Goal: Task Accomplishment & Management: Complete application form

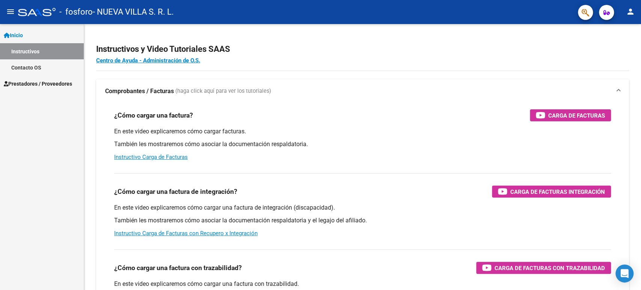
click at [30, 51] on link "Instructivos" at bounding box center [42, 51] width 84 height 16
click at [25, 86] on span "Prestadores / Proveedores" at bounding box center [38, 84] width 68 height 8
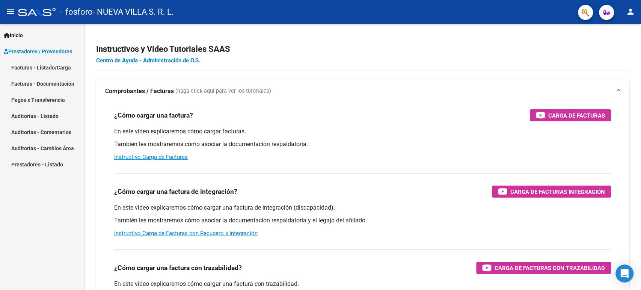
click at [71, 83] on link "Facturas - Documentación" at bounding box center [42, 83] width 84 height 16
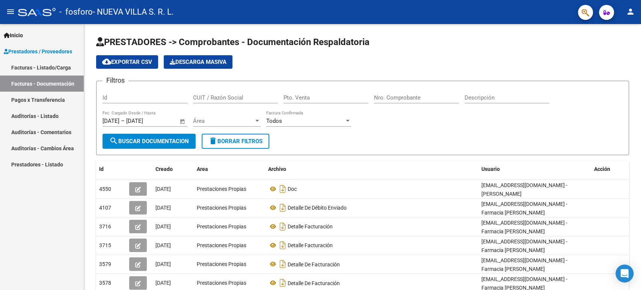
click at [57, 50] on span "Prestadores / Proveedores" at bounding box center [38, 51] width 68 height 8
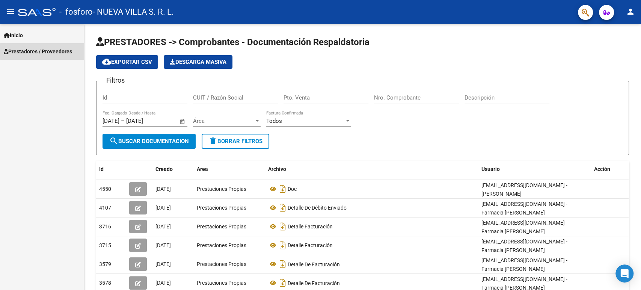
click at [60, 51] on span "Prestadores / Proveedores" at bounding box center [38, 51] width 68 height 8
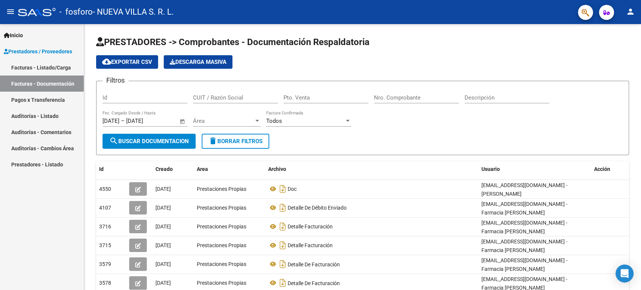
click at [47, 64] on link "Facturas - Listado/Carga" at bounding box center [42, 67] width 84 height 16
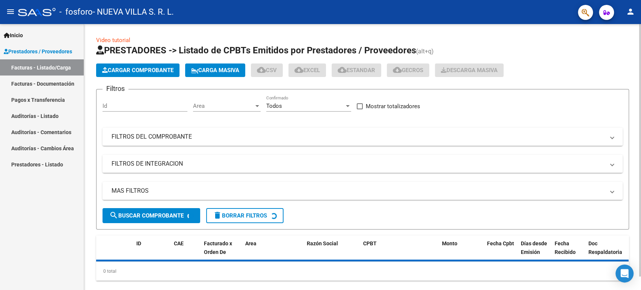
click at [118, 73] on button "Cargar Comprobante" at bounding box center [137, 70] width 83 height 14
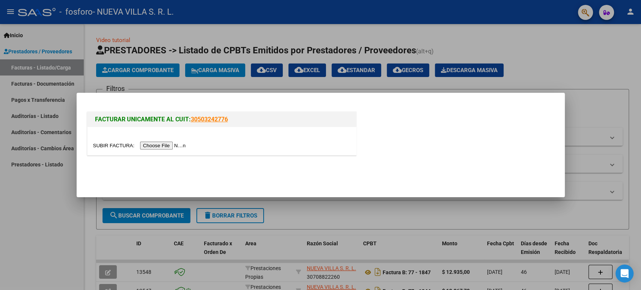
click at [169, 142] on div at bounding box center [222, 145] width 258 height 9
click at [169, 143] on input "file" at bounding box center [140, 146] width 95 height 8
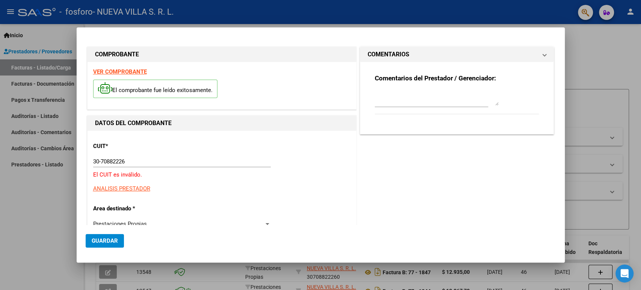
type input "30-70882226-0"
type input "1927"
type input "$ 66.959,68"
type input "[DATE]"
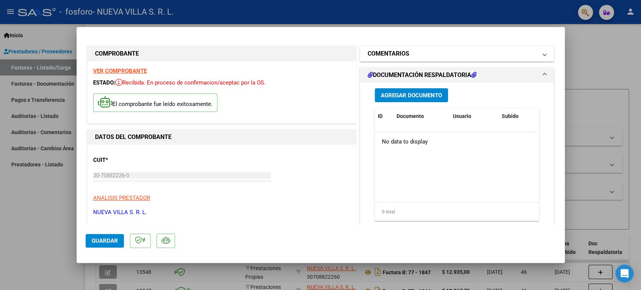
click at [465, 51] on mat-panel-title "COMENTARIOS" at bounding box center [453, 53] width 170 height 9
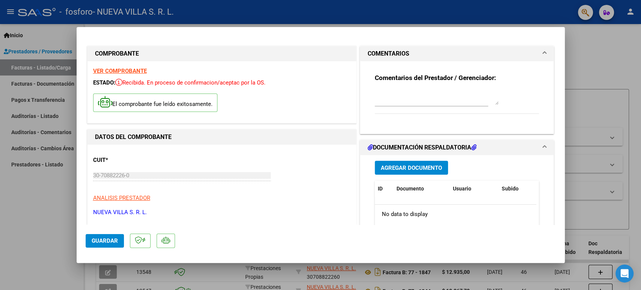
click at [389, 93] on textarea at bounding box center [437, 97] width 124 height 15
drag, startPoint x: 442, startPoint y: 91, endPoint x: 278, endPoint y: 108, distance: 164.2
type textarea "Prestaciones [DATE]"
click at [98, 240] on span "Guardar" at bounding box center [105, 240] width 26 height 7
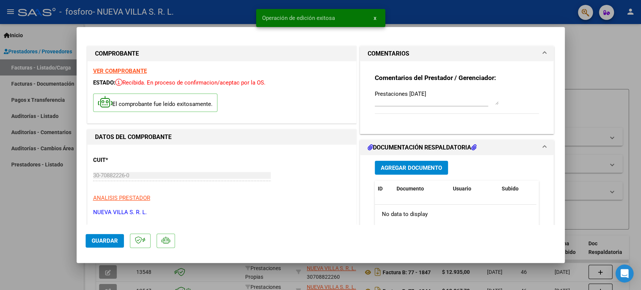
click at [637, 102] on div at bounding box center [320, 145] width 641 height 290
type input "$ 0,00"
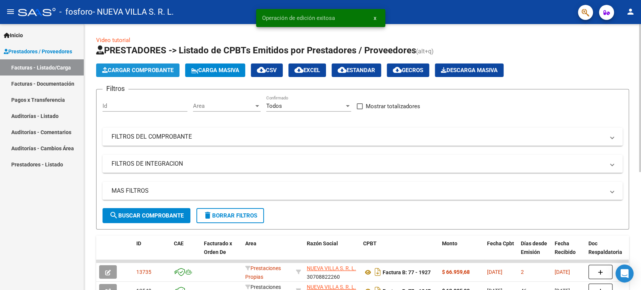
click at [144, 67] on span "Cargar Comprobante" at bounding box center [137, 70] width 71 height 7
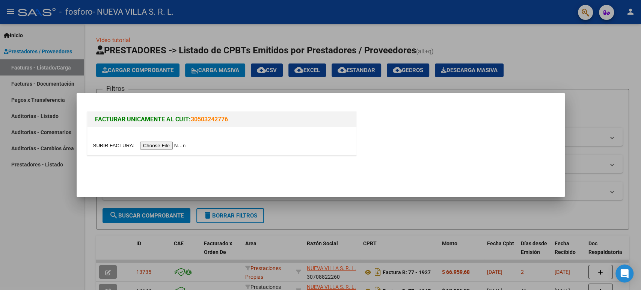
click at [162, 142] on div at bounding box center [222, 145] width 258 height 9
click at [163, 143] on input "file" at bounding box center [140, 146] width 95 height 8
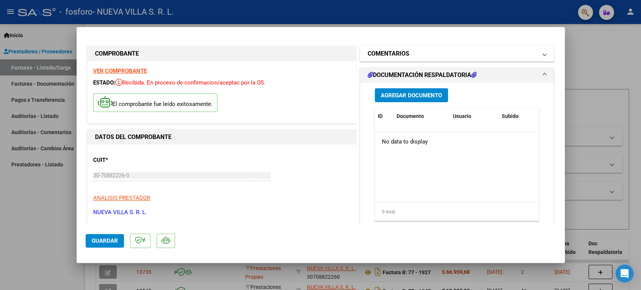
click at [495, 55] on mat-panel-title "COMENTARIOS" at bounding box center [453, 53] width 170 height 9
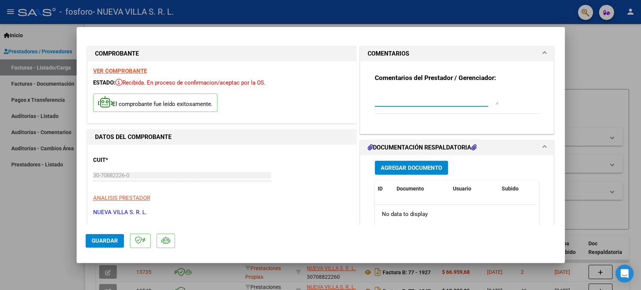
click at [403, 100] on textarea at bounding box center [437, 97] width 124 height 15
paste textarea "Prestaciones [DATE]"
type textarea "Prestaciones [DATE]"
click at [109, 235] on button "Guardar" at bounding box center [105, 241] width 38 height 14
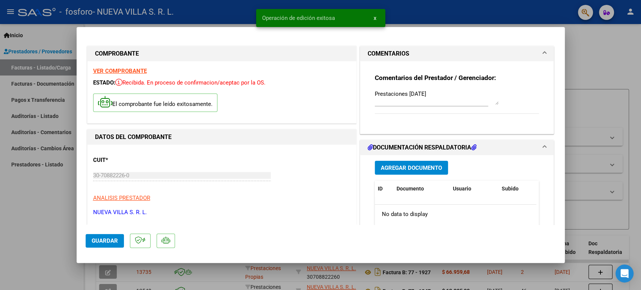
click at [570, 118] on div at bounding box center [320, 145] width 641 height 290
type input "$ 0,00"
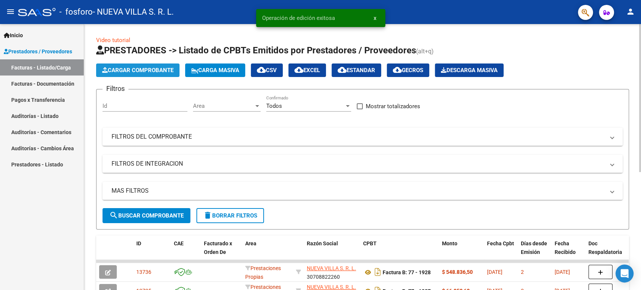
click at [132, 71] on span "Cargar Comprobante" at bounding box center [137, 70] width 71 height 7
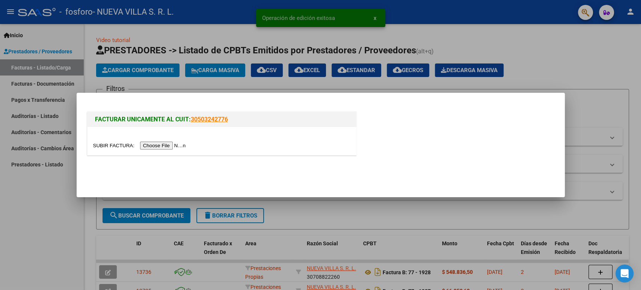
click at [168, 145] on input "file" at bounding box center [140, 146] width 95 height 8
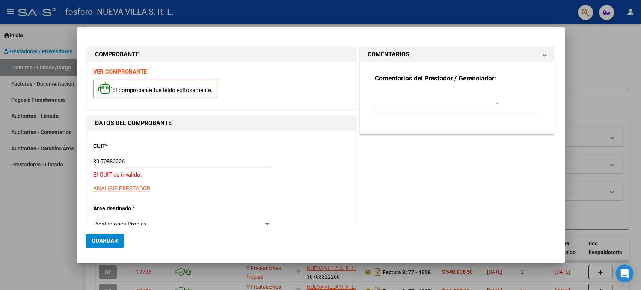
type input "30-70882226-0"
type input "1929"
type input "$ 16.089,90"
type input "[DATE]"
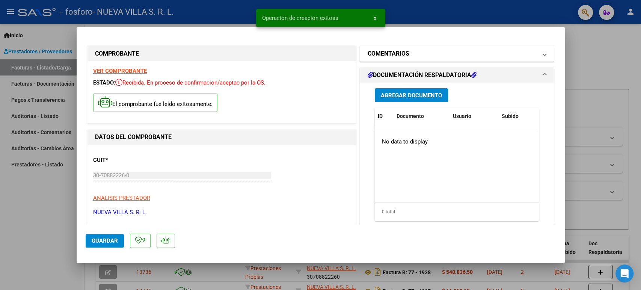
click at [394, 51] on h1 "COMENTARIOS" at bounding box center [389, 53] width 42 height 9
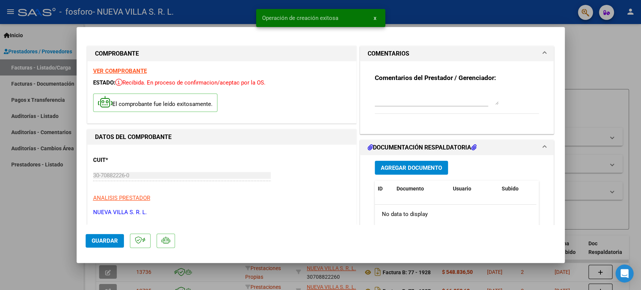
click at [406, 101] on textarea at bounding box center [437, 97] width 124 height 15
paste textarea "Prestaciones [DATE]"
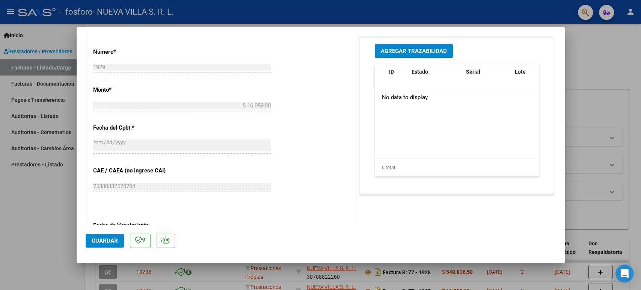
scroll to position [286, 0]
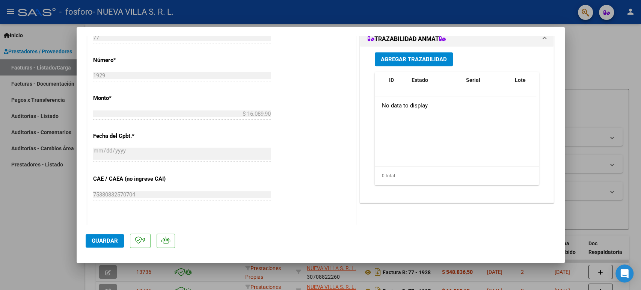
type textarea "Prestaciones [DATE]"
click at [114, 237] on span "Guardar" at bounding box center [105, 240] width 26 height 7
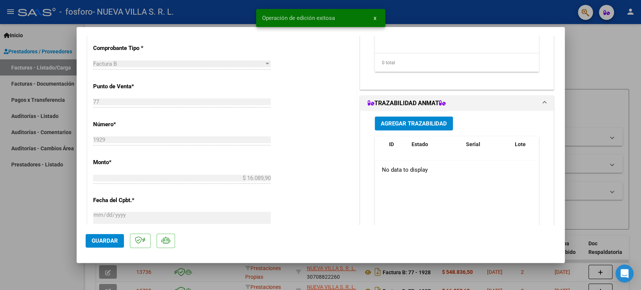
scroll to position [119, 0]
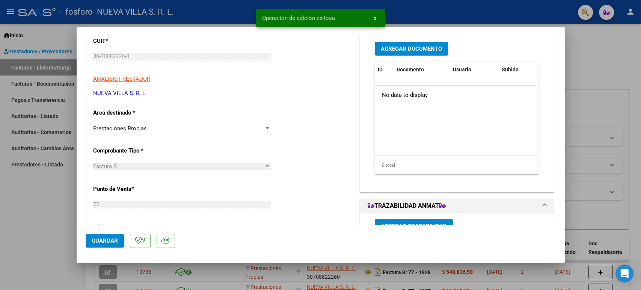
click at [617, 79] on div at bounding box center [320, 145] width 641 height 290
type input "$ 0,00"
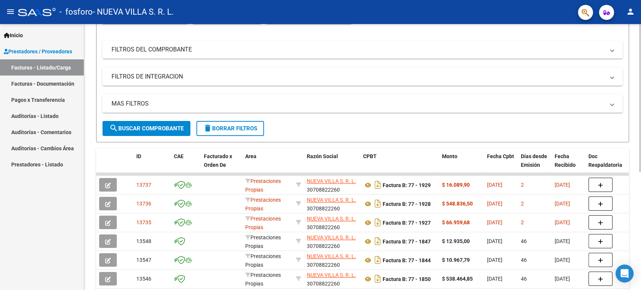
scroll to position [42, 0]
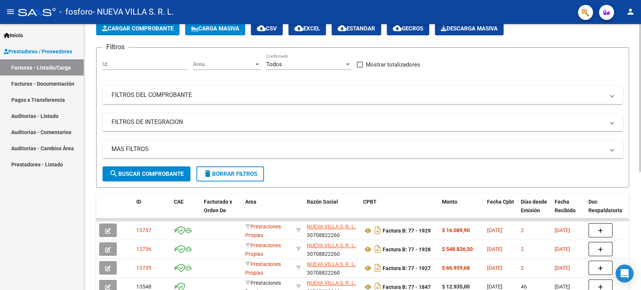
click at [157, 28] on span "Cargar Comprobante" at bounding box center [137, 28] width 71 height 7
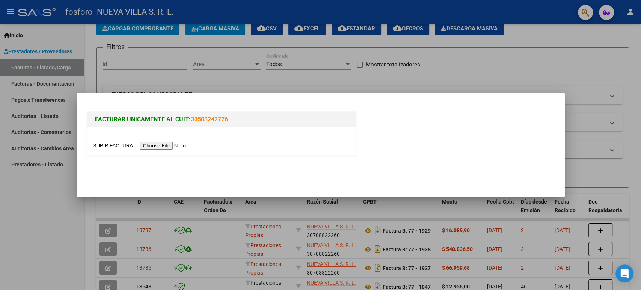
click at [171, 141] on div at bounding box center [222, 145] width 258 height 9
click at [171, 142] on input "file" at bounding box center [140, 146] width 95 height 8
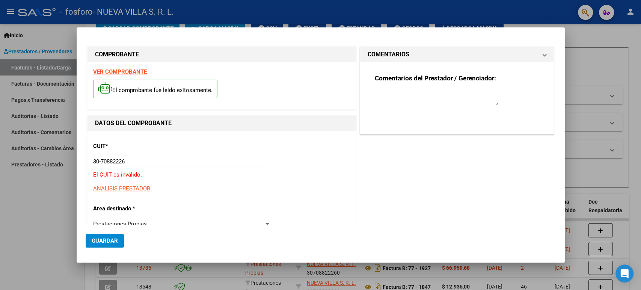
type input "30-70882226-0"
type input "1926"
type input "$ 37.260,74"
type input "[DATE]"
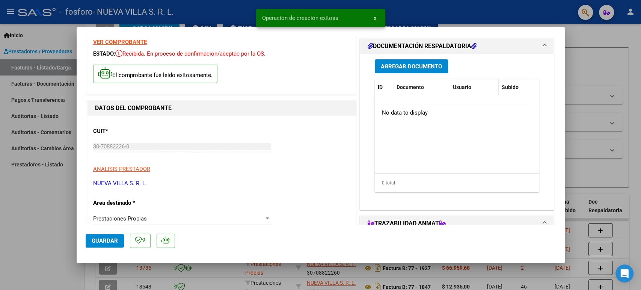
scroll to position [0, 0]
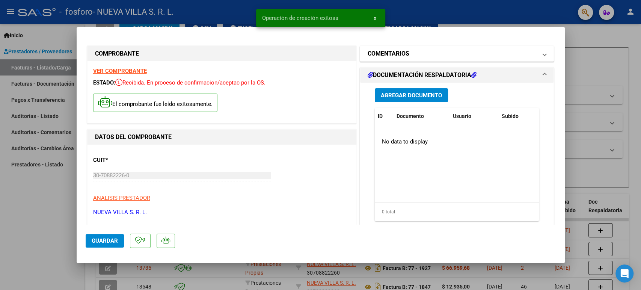
click at [479, 55] on mat-panel-title "COMENTARIOS" at bounding box center [453, 53] width 170 height 9
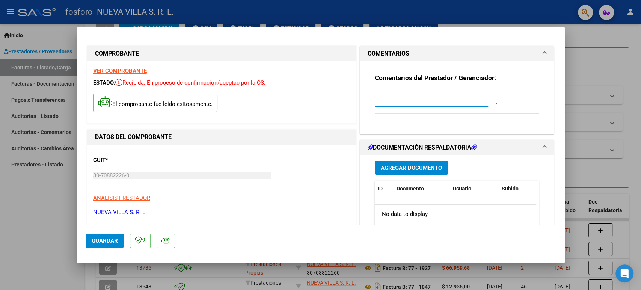
click at [386, 100] on textarea at bounding box center [437, 97] width 124 height 15
paste textarea "Prestaciones [DATE]"
type textarea "Prestaciones [DATE]"
click at [106, 234] on button "Guardar" at bounding box center [105, 241] width 38 height 14
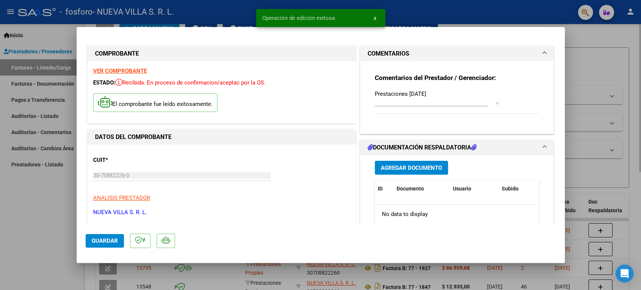
click at [619, 50] on div at bounding box center [320, 145] width 641 height 290
type input "$ 0,00"
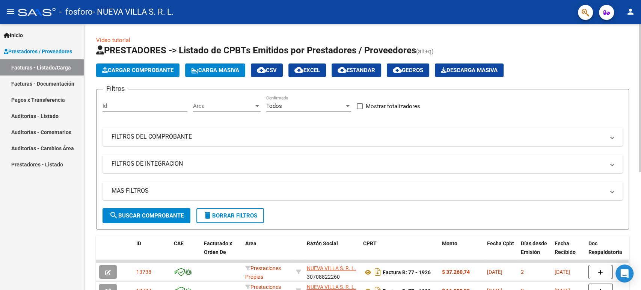
click at [149, 68] on span "Cargar Comprobante" at bounding box center [137, 70] width 71 height 7
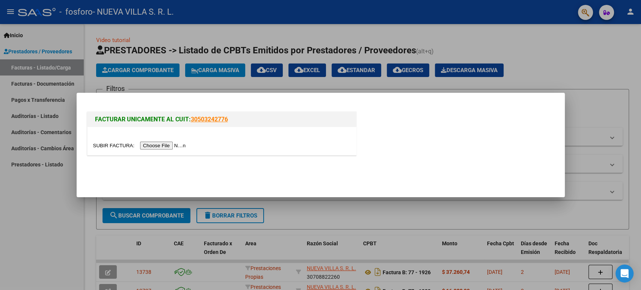
click at [187, 144] on input "file" at bounding box center [140, 146] width 95 height 8
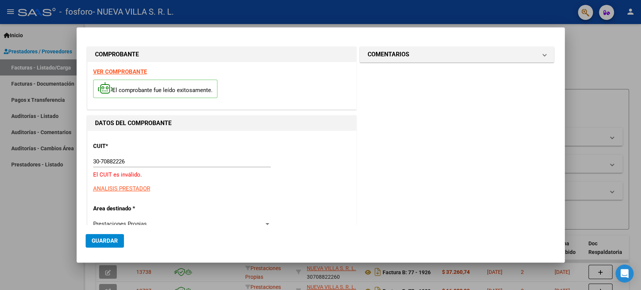
type input "30-70882226-0"
type input "1930"
type input "$ 62.470,21"
type input "[DATE]"
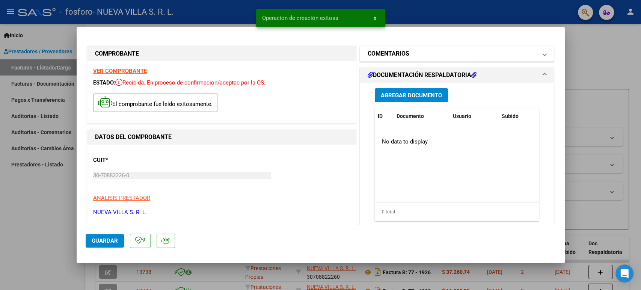
click at [465, 55] on mat-panel-title "COMENTARIOS" at bounding box center [453, 53] width 170 height 9
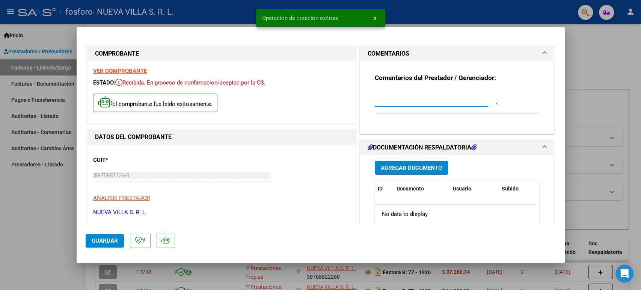
click at [405, 98] on textarea at bounding box center [437, 97] width 124 height 15
paste textarea "Prestaciones [DATE]"
click at [412, 93] on textarea "Prestaciones [DATE]" at bounding box center [437, 97] width 124 height 15
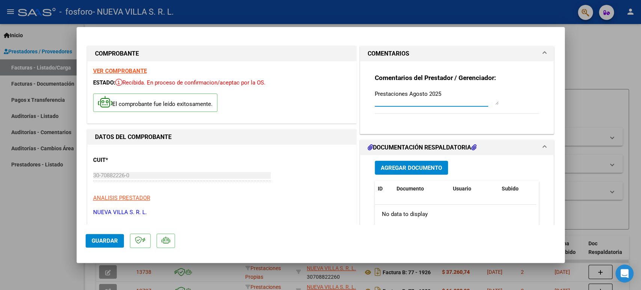
drag, startPoint x: 442, startPoint y: 94, endPoint x: 242, endPoint y: 95, distance: 199.8
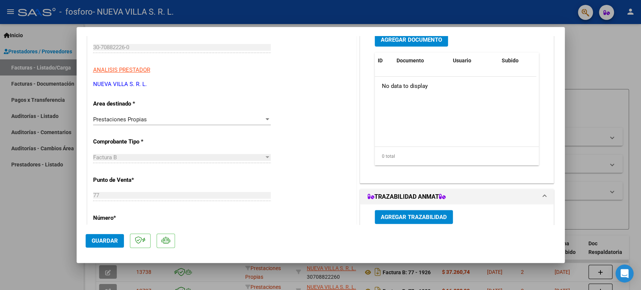
scroll to position [208, 0]
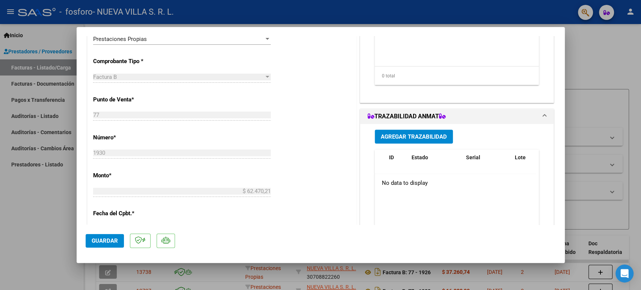
type textarea "Prestaciones Agosto 2025"
click at [101, 244] on button "Guardar" at bounding box center [105, 241] width 38 height 14
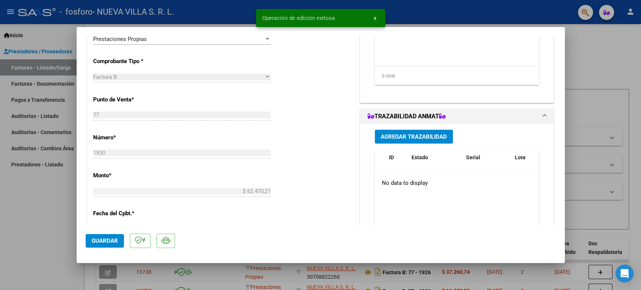
click at [596, 141] on div at bounding box center [320, 145] width 641 height 290
type input "$ 0,00"
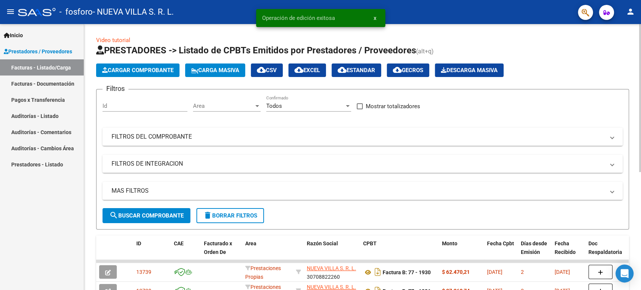
click at [130, 69] on span "Cargar Comprobante" at bounding box center [137, 70] width 71 height 7
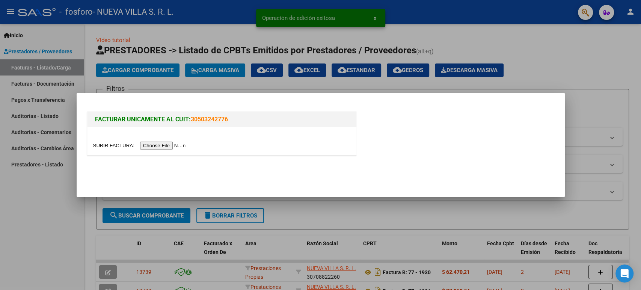
click at [168, 146] on input "file" at bounding box center [140, 146] width 95 height 8
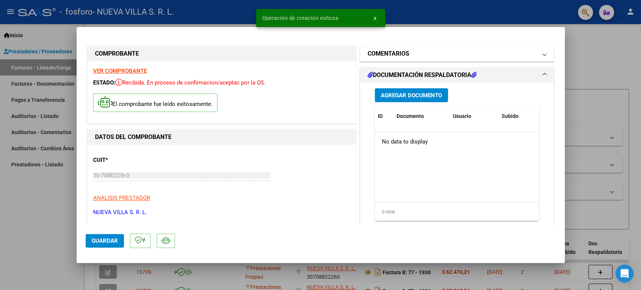
click at [411, 56] on mat-panel-title "COMENTARIOS" at bounding box center [453, 53] width 170 height 9
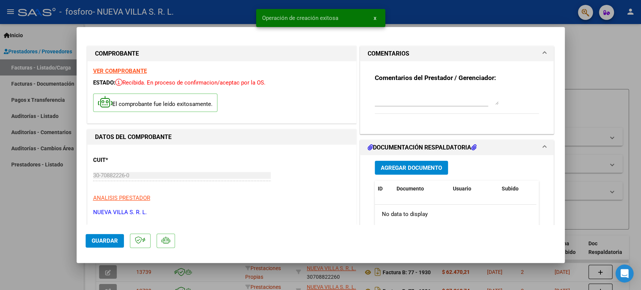
click at [396, 95] on textarea at bounding box center [437, 97] width 124 height 15
paste textarea "Prestaciones Agosto 2025"
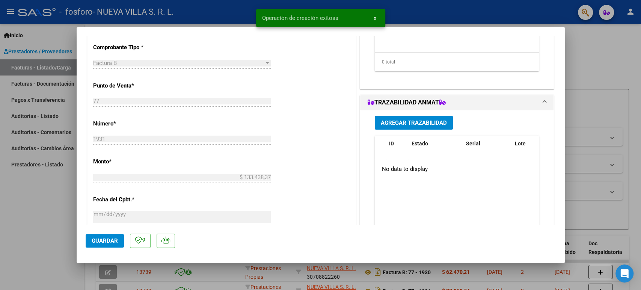
scroll to position [292, 0]
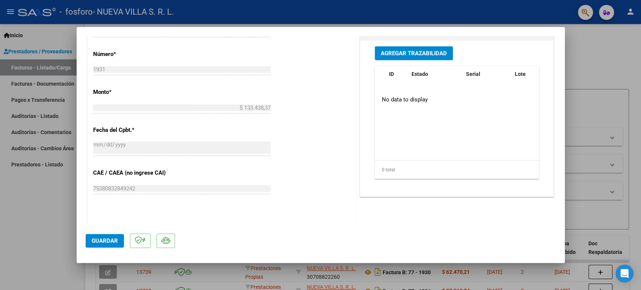
type textarea "Prestaciones Agosto 2025"
click at [92, 241] on span "Guardar" at bounding box center [105, 240] width 26 height 7
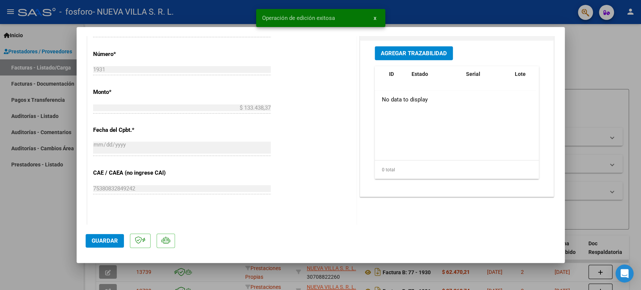
click at [629, 100] on div at bounding box center [320, 145] width 641 height 290
type input "$ 0,00"
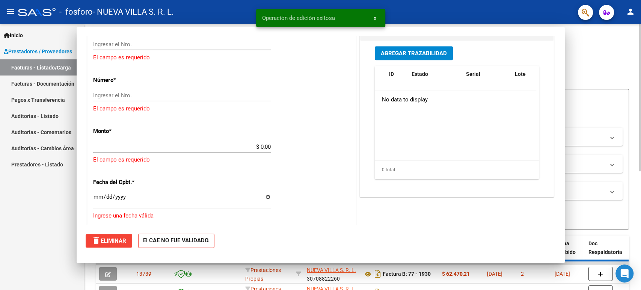
scroll to position [269, 0]
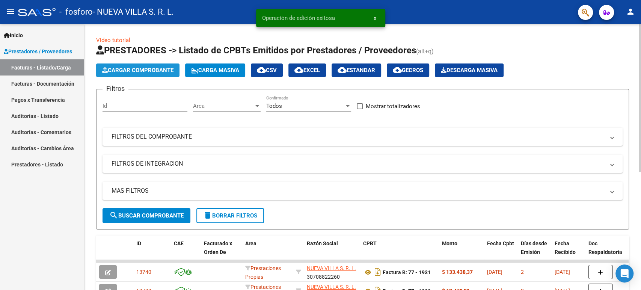
click at [157, 72] on span "Cargar Comprobante" at bounding box center [137, 70] width 71 height 7
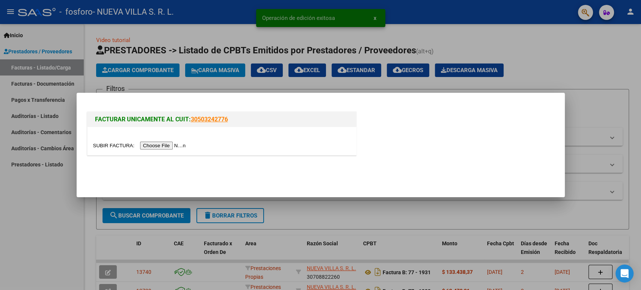
click at [165, 147] on input "file" at bounding box center [140, 146] width 95 height 8
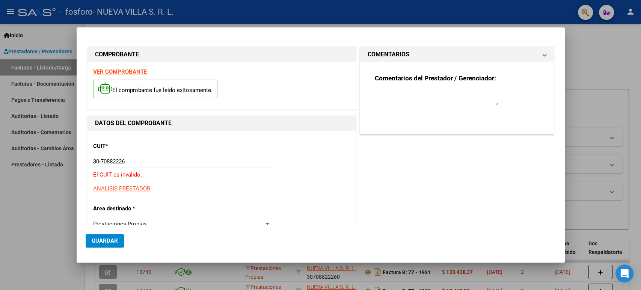
type input "30-70882226-0"
type input "1932"
type input "$ 227.271,92"
type input "[DATE]"
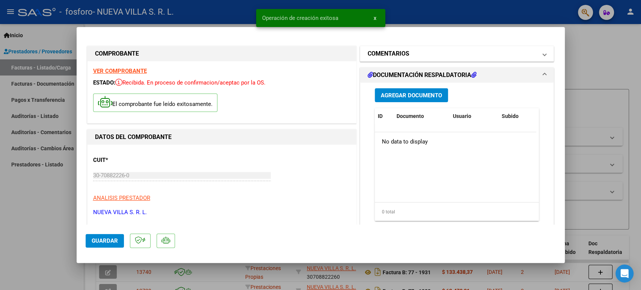
click at [400, 58] on h1 "COMENTARIOS" at bounding box center [389, 53] width 42 height 9
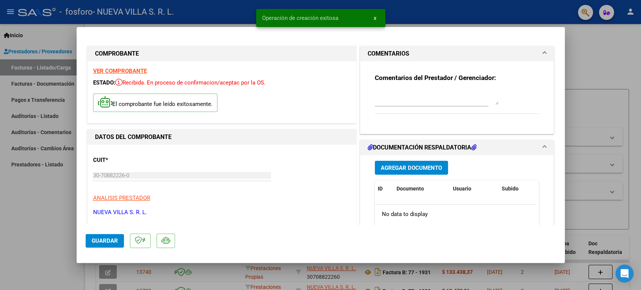
click at [413, 98] on textarea at bounding box center [437, 97] width 124 height 15
paste textarea "Prestaciones Agosto 2025"
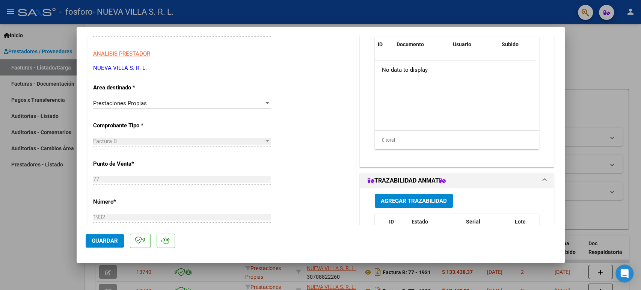
scroll to position [208, 0]
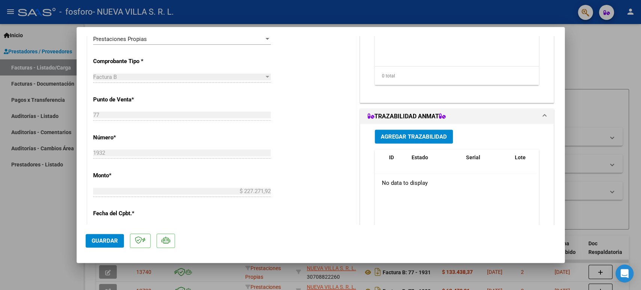
type textarea "Prestaciones Agosto 2025"
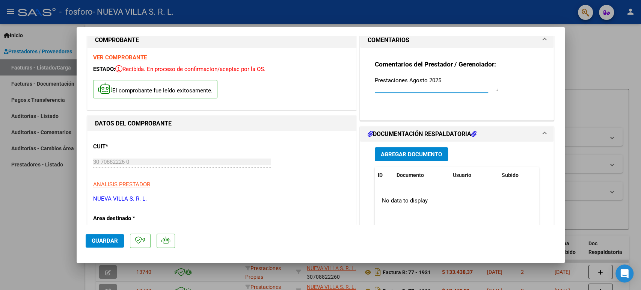
scroll to position [0, 0]
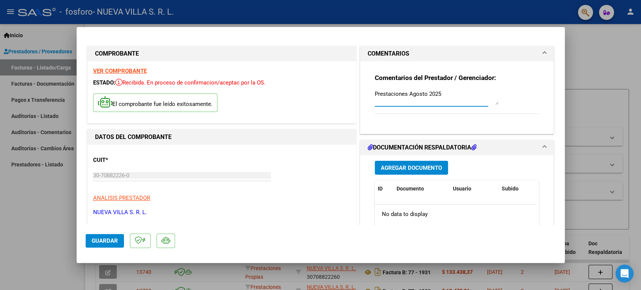
click at [114, 241] on span "Guardar" at bounding box center [105, 240] width 26 height 7
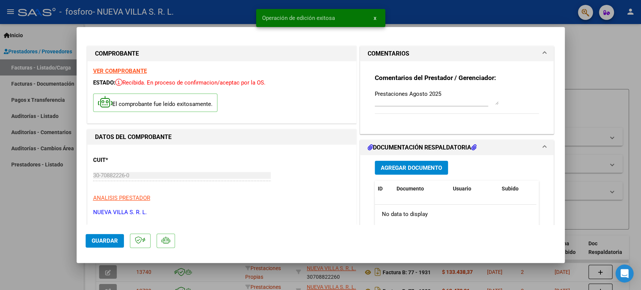
click at [606, 112] on div at bounding box center [320, 145] width 641 height 290
type input "$ 0,00"
